Goal: Task Accomplishment & Management: Use online tool/utility

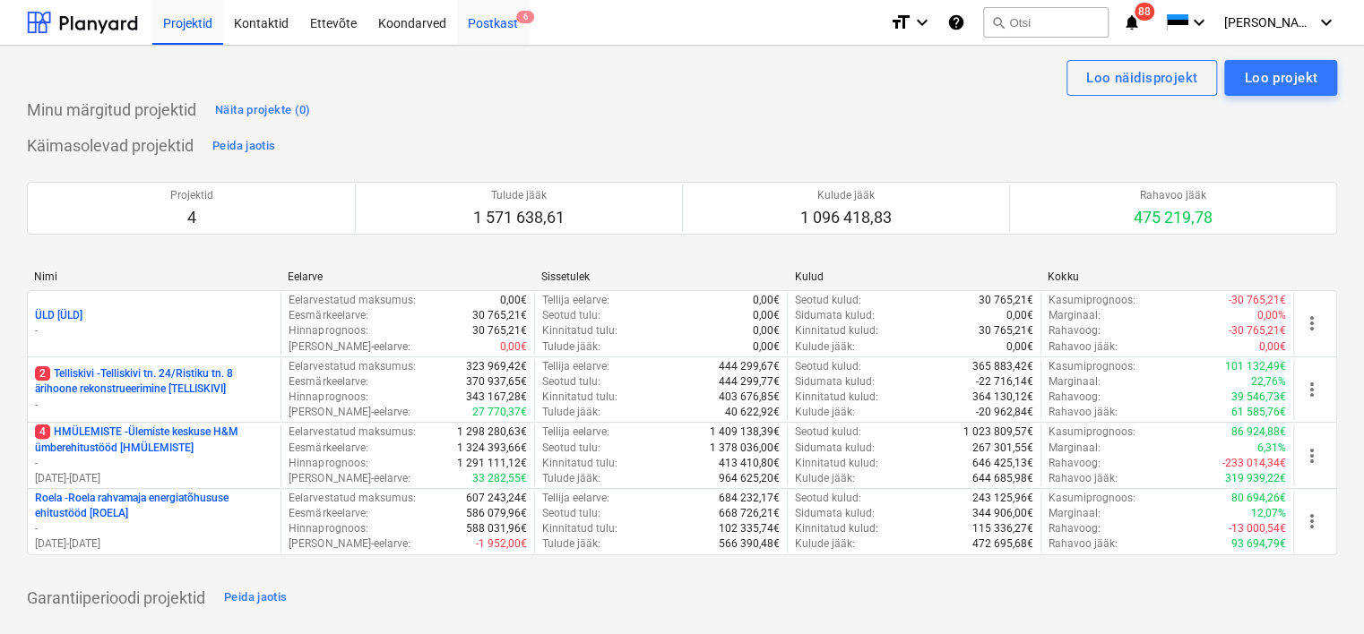
click at [482, 22] on div "Postkast 6" at bounding box center [493, 22] width 72 height 46
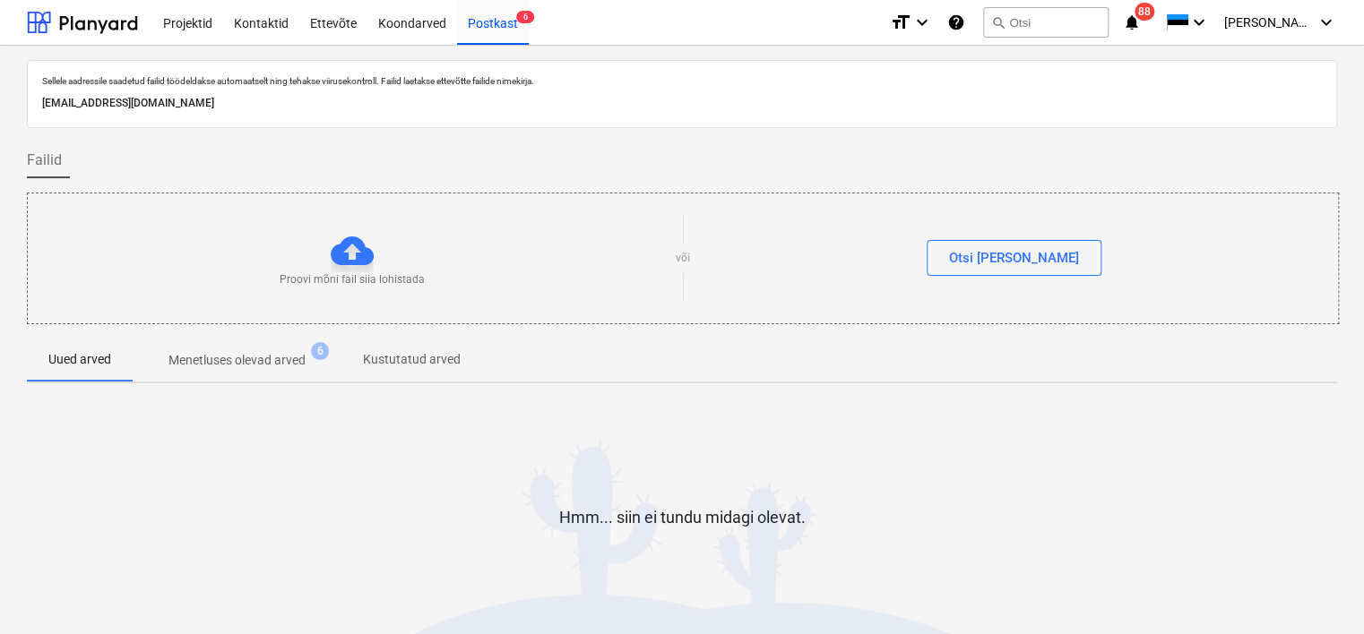
click at [272, 97] on p "[EMAIL_ADDRESS][DOMAIN_NAME]" at bounding box center [682, 103] width 1280 height 19
copy p "[EMAIL_ADDRESS][DOMAIN_NAME]"
click at [401, 30] on div "Koondarved" at bounding box center [412, 22] width 90 height 46
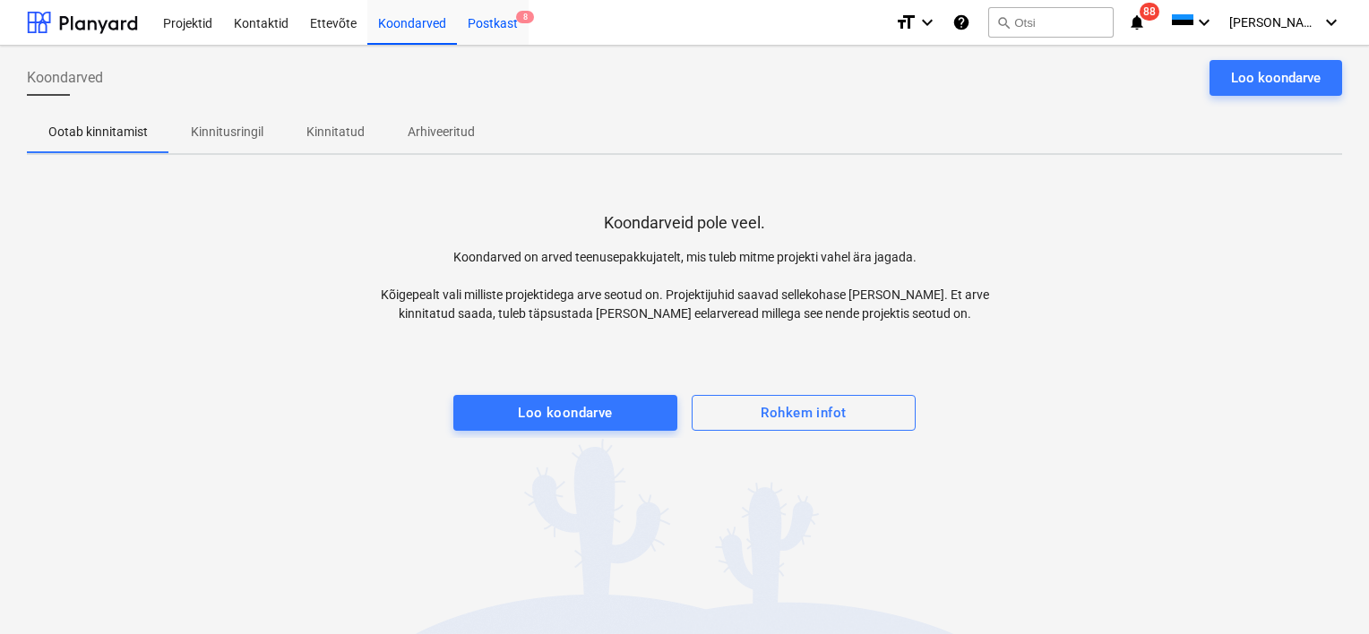
click at [475, 24] on div "Postkast 8" at bounding box center [493, 22] width 72 height 46
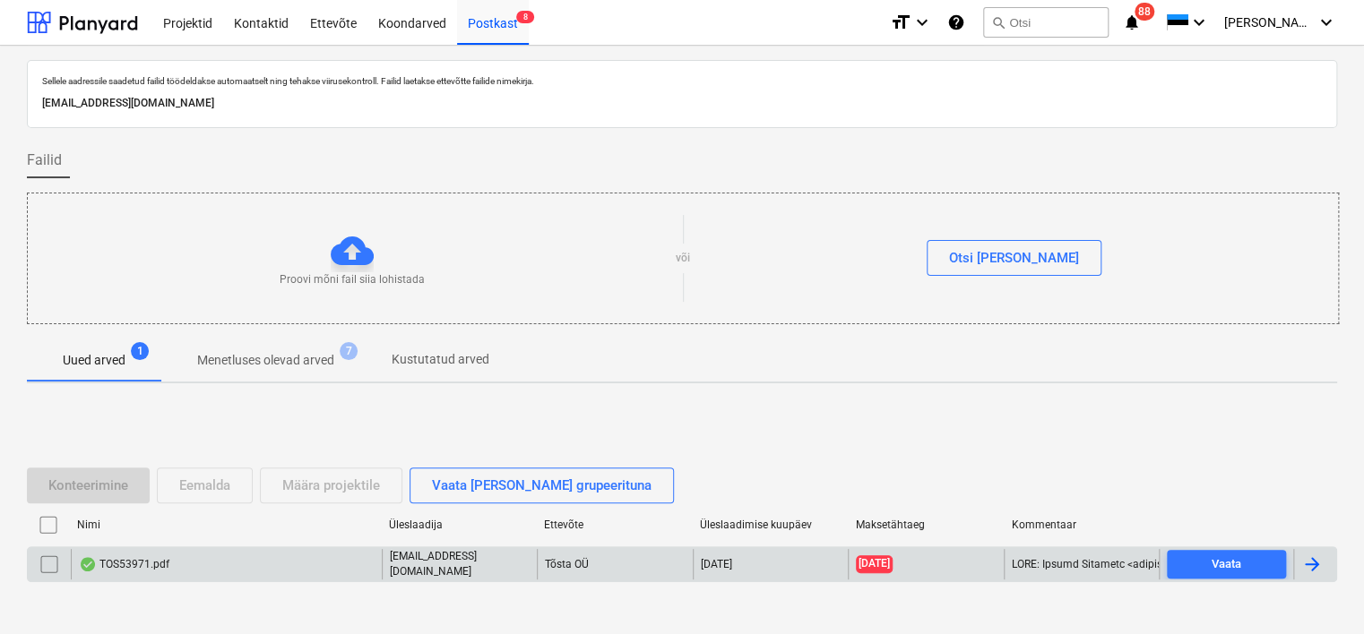
click at [207, 561] on div "TOS53971.pdf" at bounding box center [226, 564] width 311 height 30
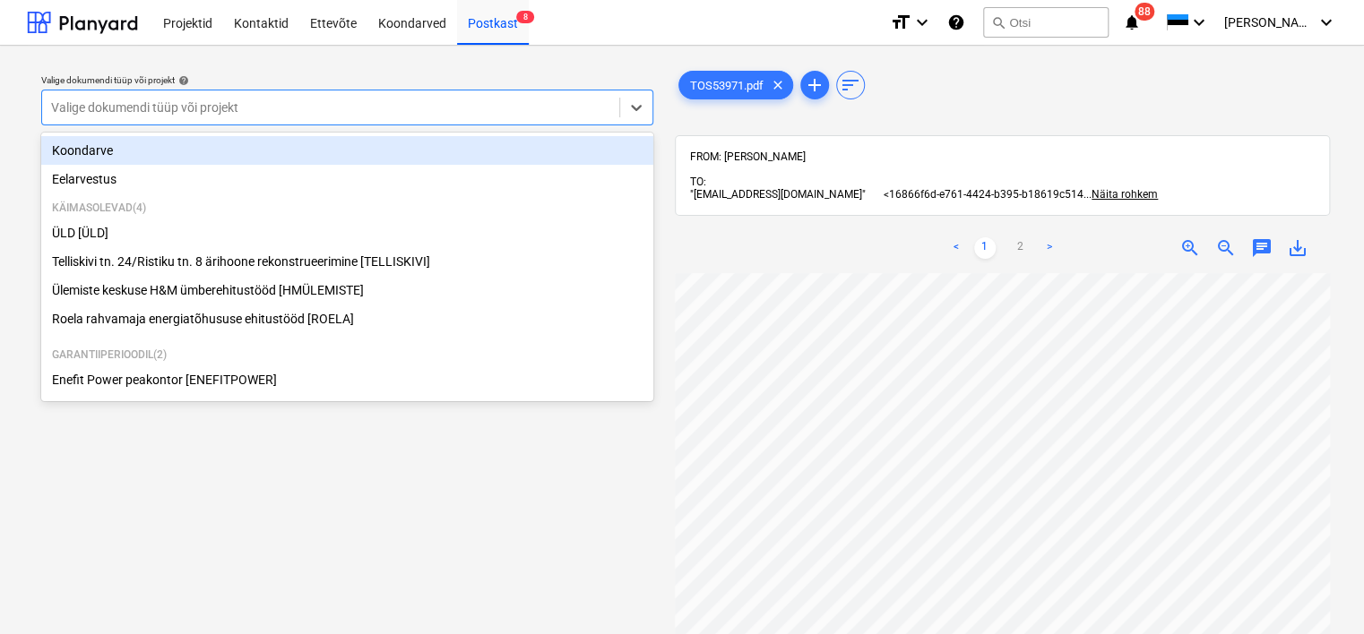
click at [455, 102] on div at bounding box center [330, 108] width 559 height 18
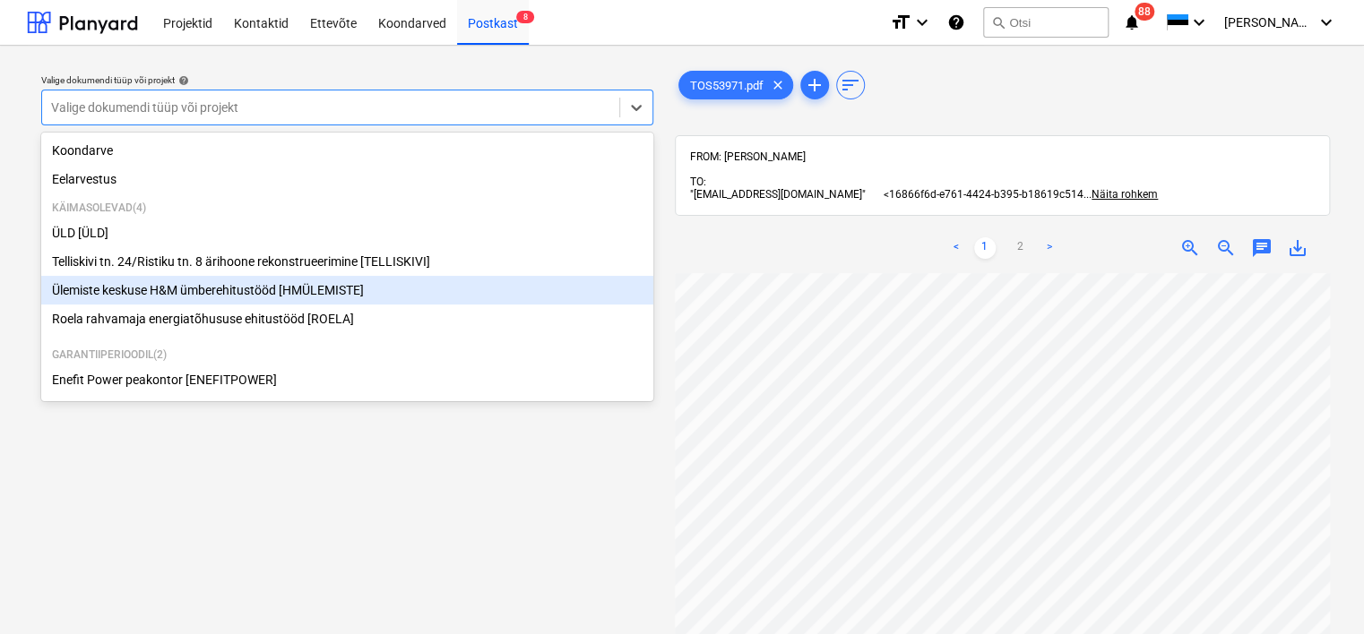
click at [262, 280] on div "Ülemiste keskuse H&M ümberehitustööd [HMÜLEMISTE]" at bounding box center [347, 290] width 612 height 29
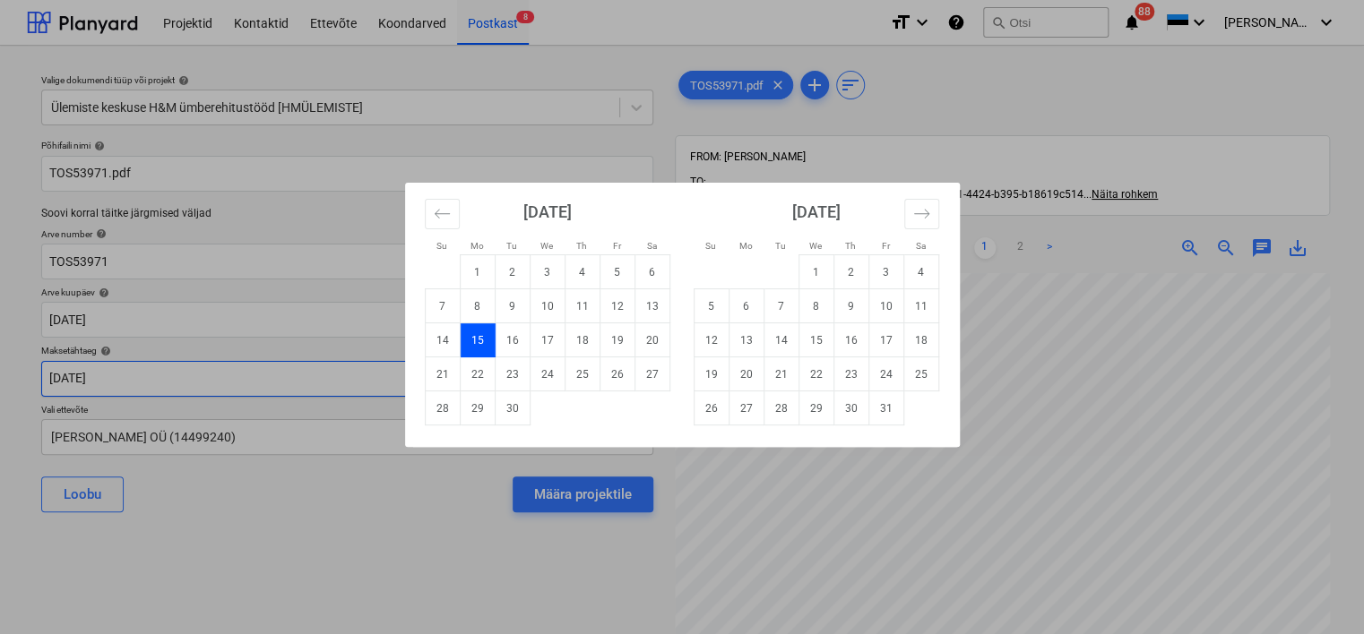
click at [255, 386] on body "Projektid Kontaktid Ettevõte Koondarved Postkast 8 format_size keyboard_arrow_d…" at bounding box center [682, 317] width 1364 height 634
click at [509, 408] on td "30" at bounding box center [512, 409] width 35 height 34
type input "[DATE]"
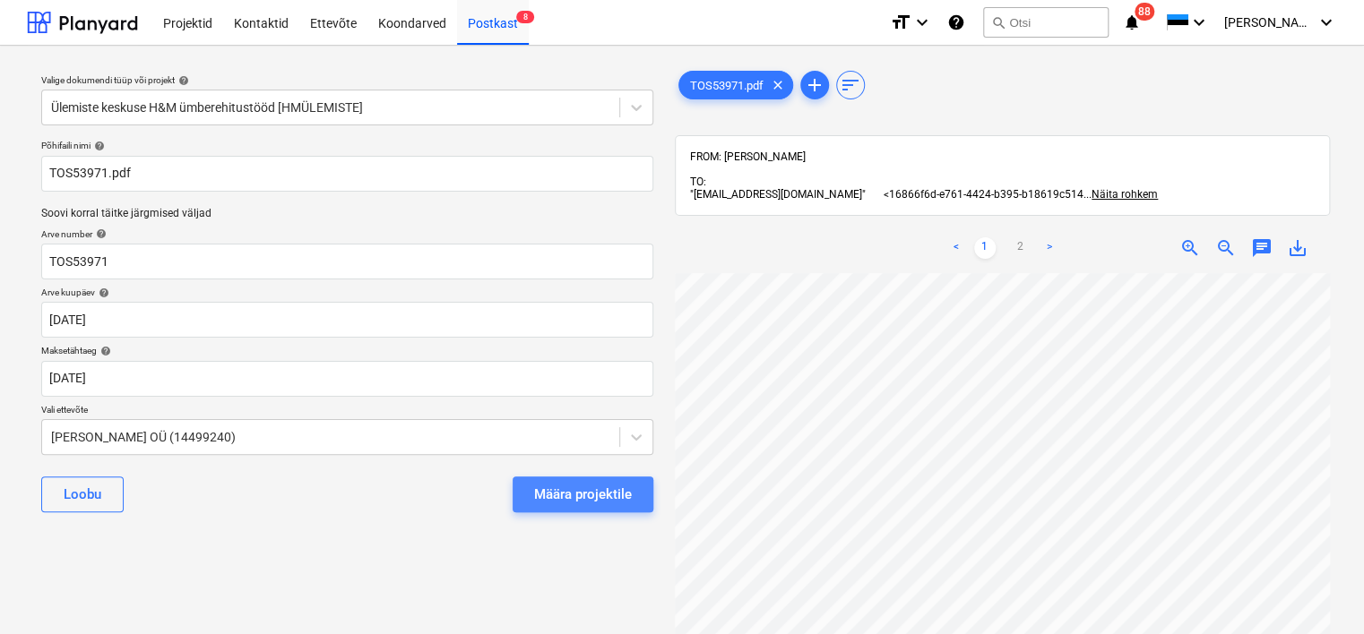
click at [599, 499] on div "Määra projektile" at bounding box center [583, 494] width 98 height 23
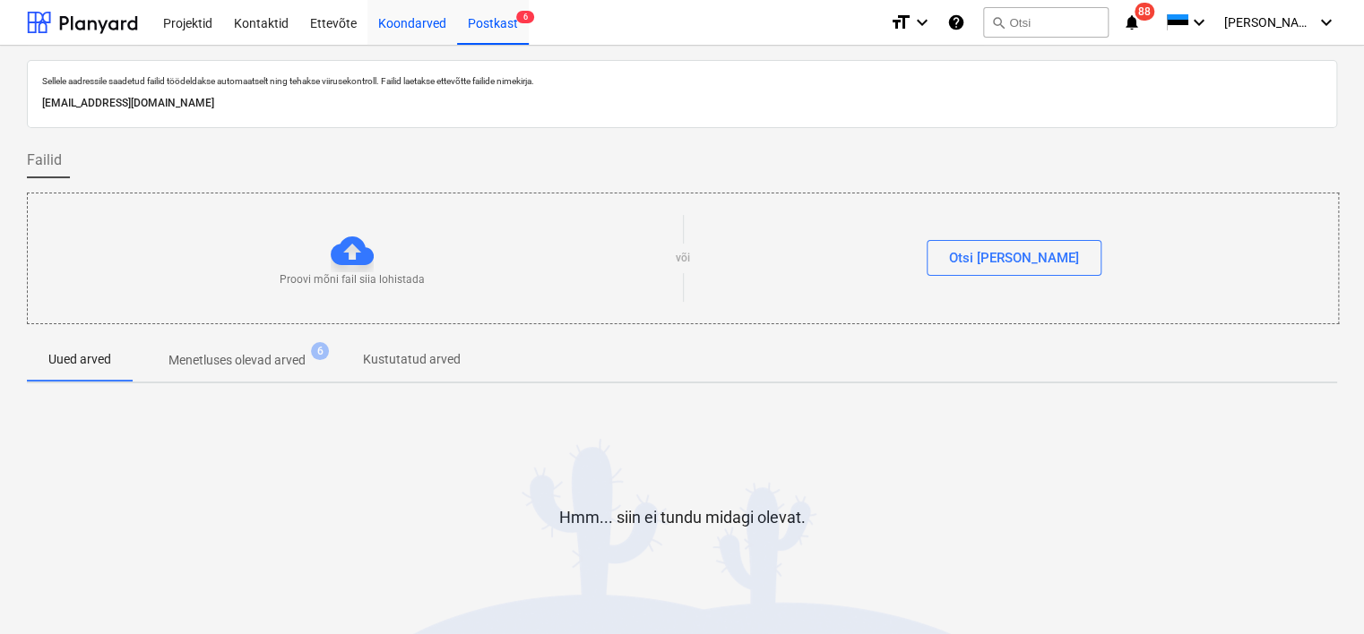
click at [395, 29] on div "Koondarved" at bounding box center [412, 22] width 90 height 46
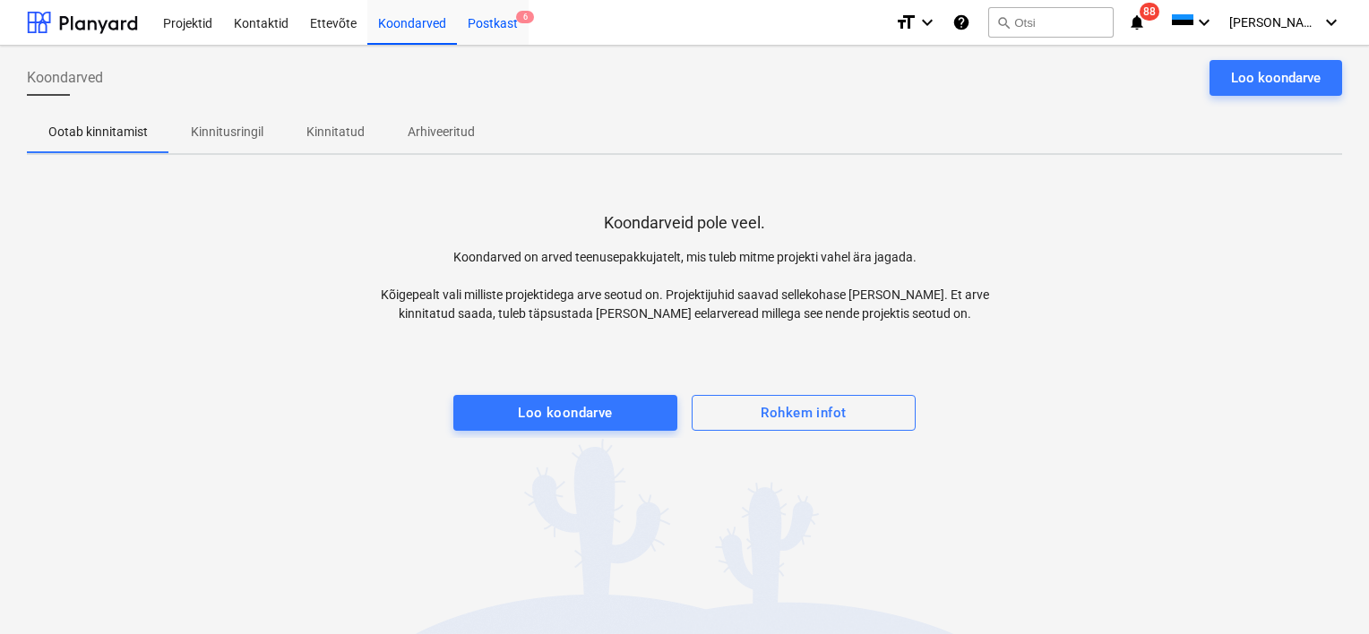
click at [501, 28] on div "Postkast 6" at bounding box center [493, 22] width 72 height 46
